Goal: Use online tool/utility: Utilize a website feature to perform a specific function

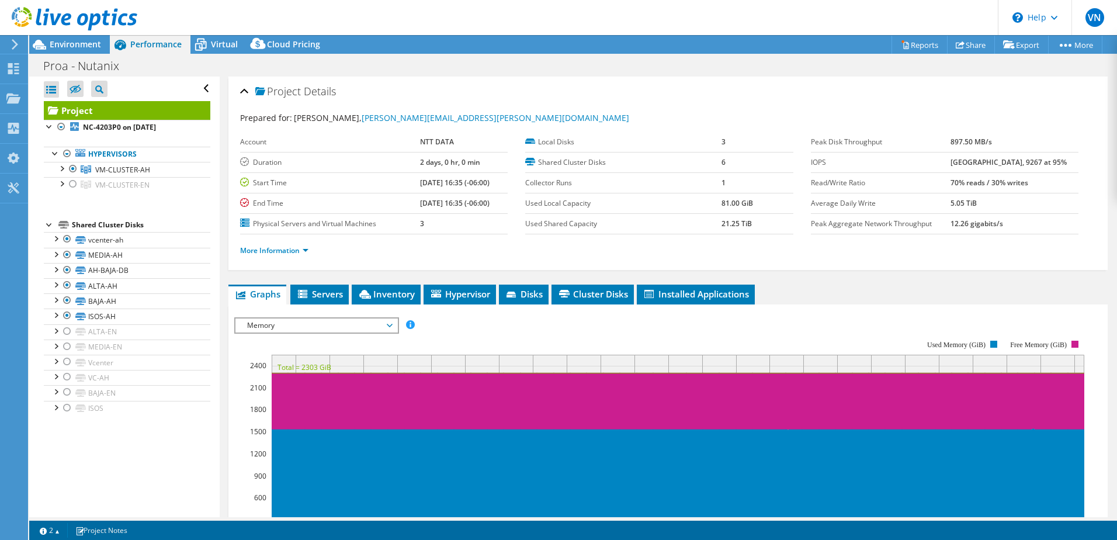
select select "USD"
click at [79, 44] on span "Environment" at bounding box center [75, 44] width 51 height 11
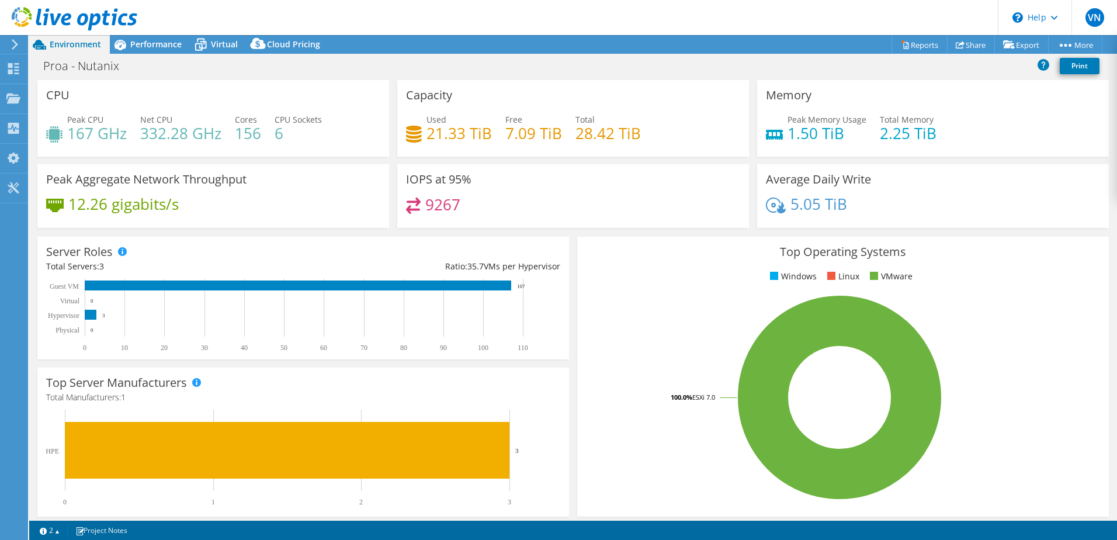
click at [81, 47] on span "Environment" at bounding box center [75, 44] width 51 height 11
click at [148, 46] on span "Performance" at bounding box center [155, 44] width 51 height 11
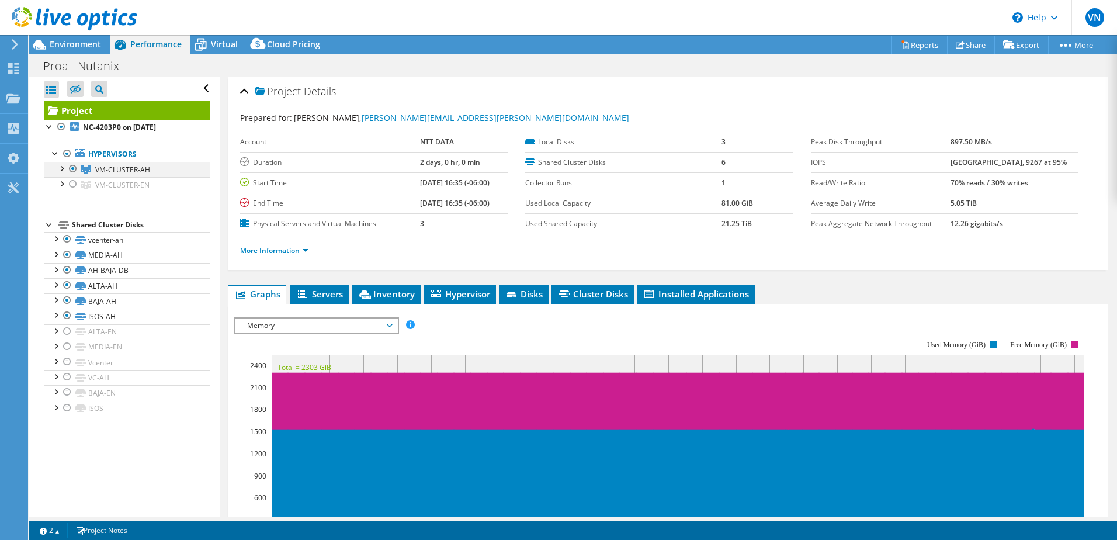
click at [71, 169] on div at bounding box center [73, 169] width 12 height 14
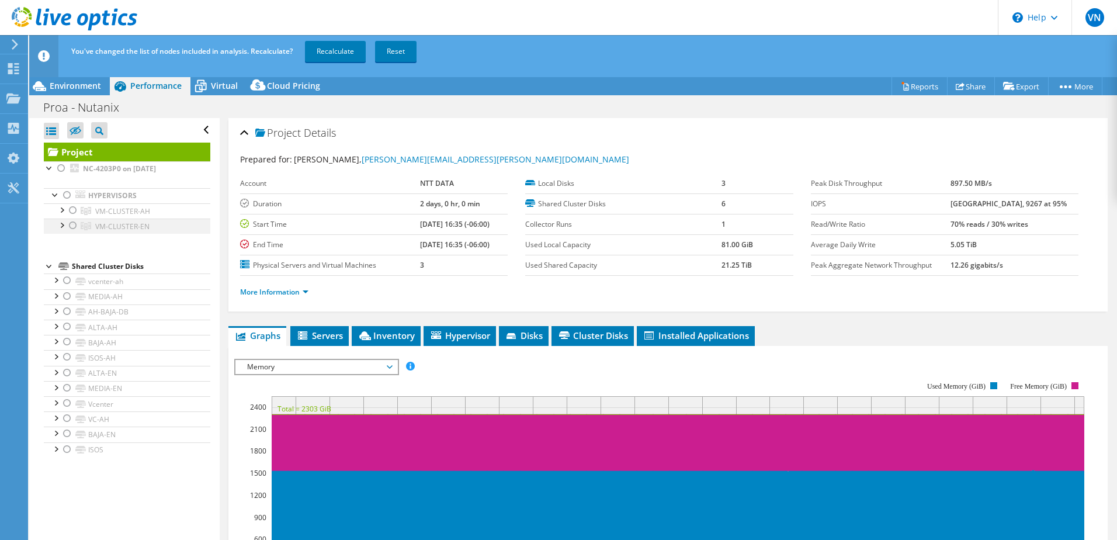
click at [71, 224] on div at bounding box center [73, 225] width 12 height 14
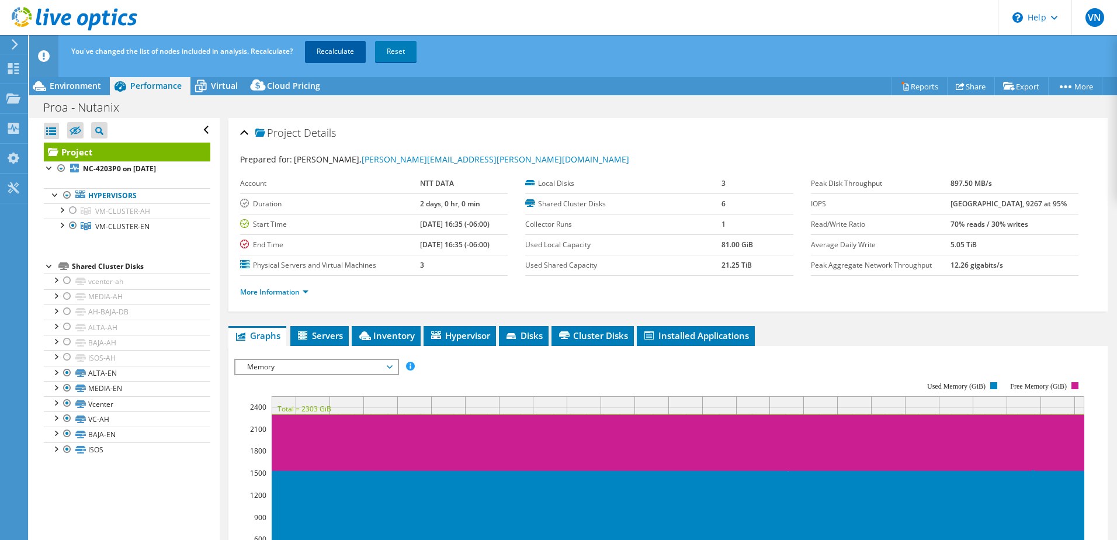
click at [339, 52] on link "Recalculate" at bounding box center [335, 51] width 61 height 21
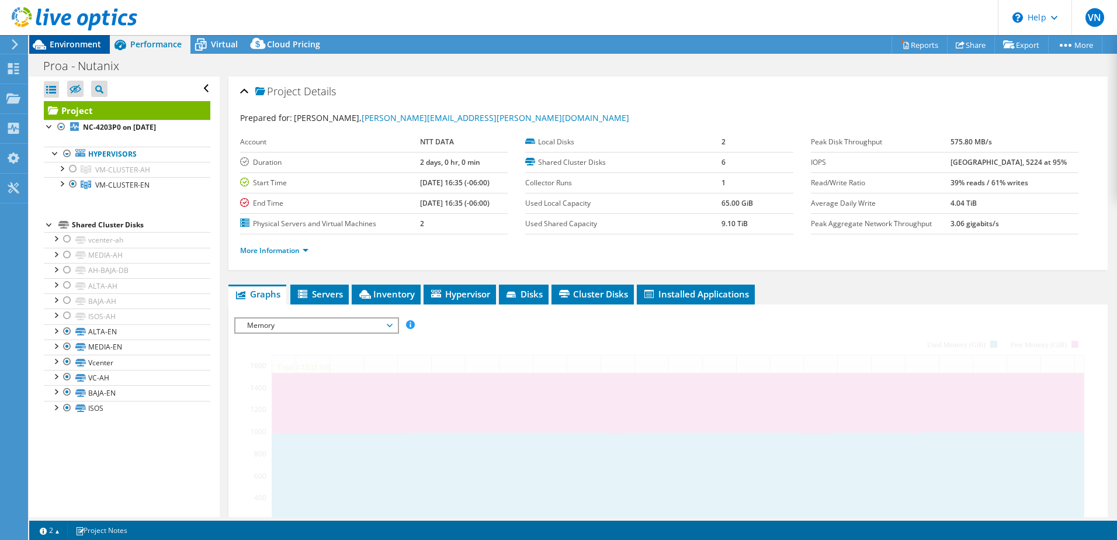
click at [71, 43] on span "Environment" at bounding box center [75, 44] width 51 height 11
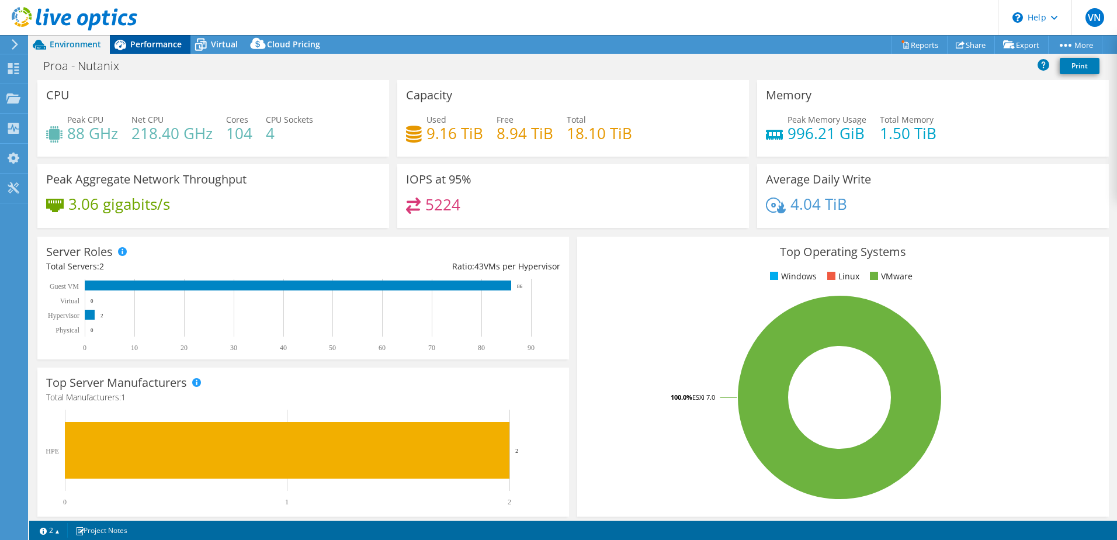
click at [162, 46] on span "Performance" at bounding box center [155, 44] width 51 height 11
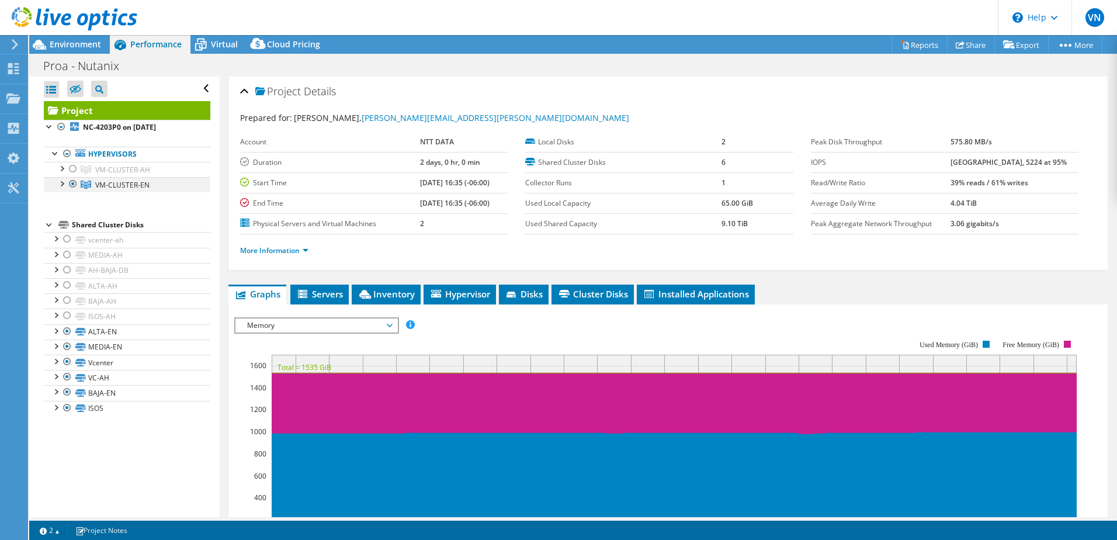
click at [75, 182] on div at bounding box center [73, 184] width 12 height 14
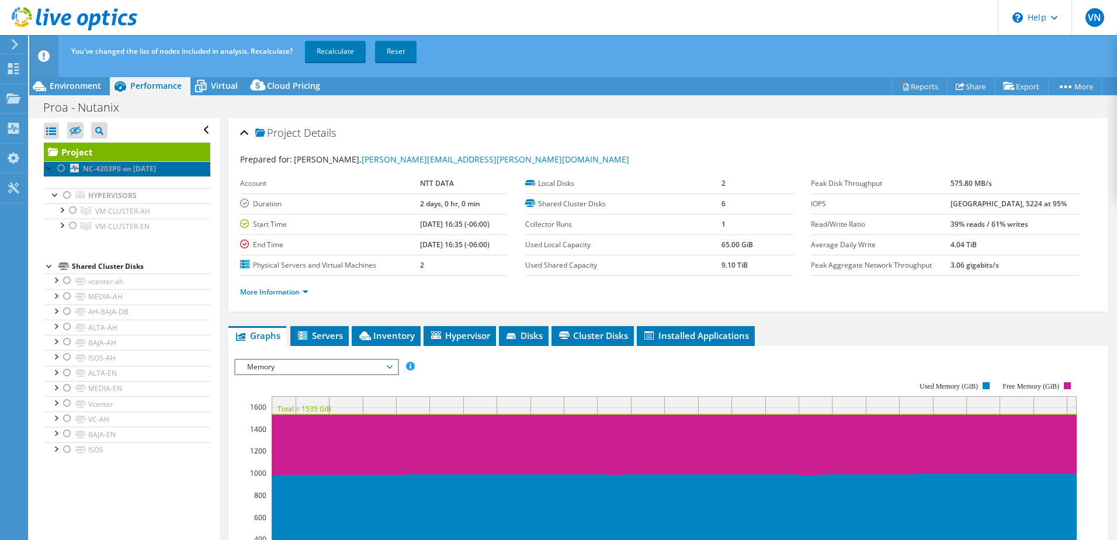
click at [75, 171] on icon at bounding box center [74, 168] width 9 height 9
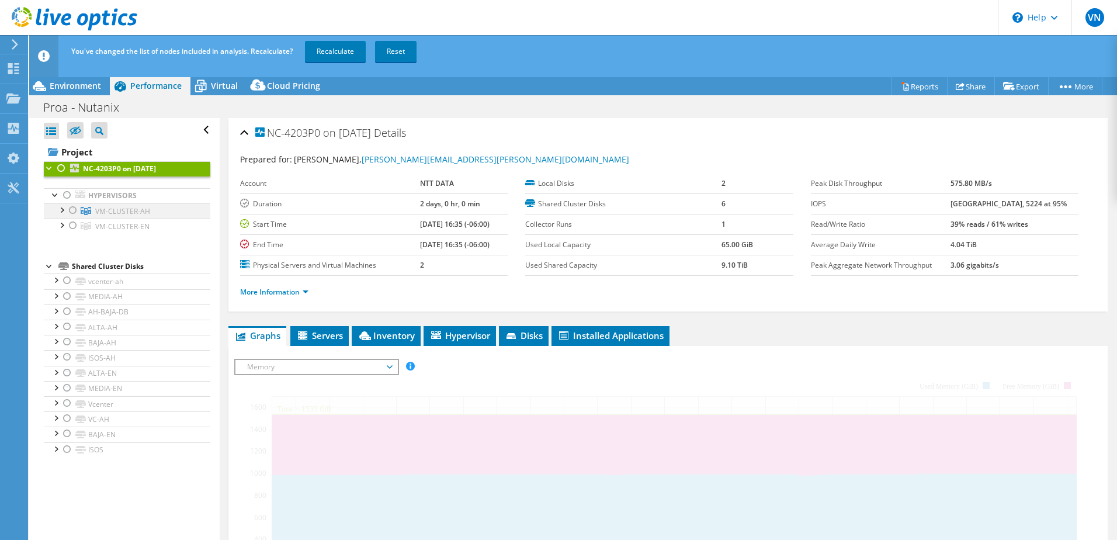
click at [71, 209] on div at bounding box center [73, 210] width 12 height 14
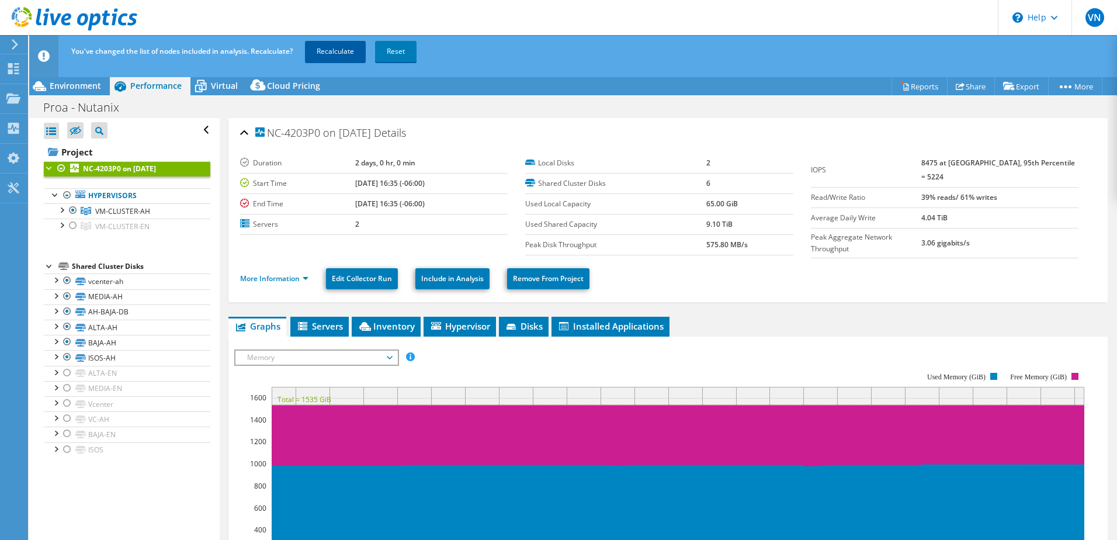
click at [351, 53] on link "Recalculate" at bounding box center [335, 51] width 61 height 21
click at [97, 85] on span "Environment" at bounding box center [75, 85] width 51 height 11
